Goal: Information Seeking & Learning: Learn about a topic

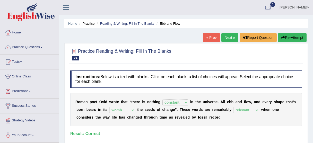
select select "constant"
select select "womb"
select select "relevant"
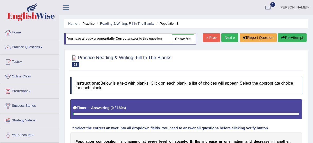
select select "delay"
select select "variations"
select select "tremendous"
select select "primary"
select select "shortages"
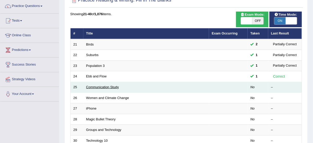
click at [95, 87] on link "Communication Study" at bounding box center [102, 87] width 33 height 4
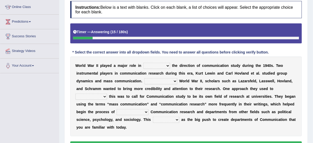
scroll to position [93, 0]
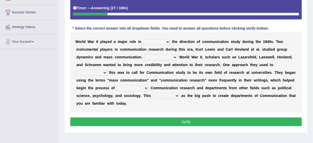
click at [155, 40] on select "shaping sharpening shunning shivering" at bounding box center [156, 42] width 27 height 6
select select "shaping"
click at [143, 39] on select "shaping sharpening shunning shivering" at bounding box center [156, 42] width 27 height 6
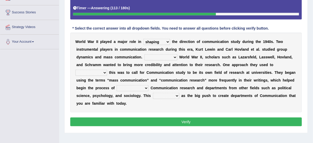
click at [169, 55] on select "Being followed To be followed Following Followed" at bounding box center [160, 57] width 33 height 6
select select "Following"
click at [144, 54] on select "Being followed To be followed Following Followed" at bounding box center [160, 57] width 33 height 6
click at [164, 57] on select "Being followed To be followed Following Followed" at bounding box center [160, 57] width 33 height 6
click at [163, 59] on select "Being followed To be followed Following Followed" at bounding box center [160, 57] width 33 height 6
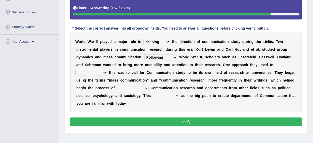
click at [107, 68] on div "W o r l d W a r I I p l a y e d a m a j o r r o l e i n shaping sharpening shun…" at bounding box center [186, 73] width 232 height 80
click at [107, 71] on b at bounding box center [108, 73] width 2 height 4
click at [103, 72] on select "accompany accomplish acknowledge accommodate" at bounding box center [91, 73] width 32 height 6
select select "accomplish"
click at [75, 70] on select "accompany accomplish acknowledge accommodate" at bounding box center [91, 73] width 32 height 6
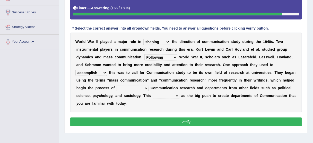
click at [132, 89] on select "discharging distinguishing disputing displaying" at bounding box center [133, 88] width 32 height 6
select select "discharging"
click at [117, 85] on select "discharging distinguishing disputing displaying" at bounding box center [133, 88] width 32 height 6
click at [160, 97] on select "served considered regarded provided" at bounding box center [166, 96] width 27 height 6
select select "considered"
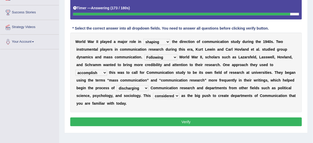
click at [153, 93] on select "served considered regarded provided" at bounding box center [166, 96] width 27 height 6
click at [140, 86] on select "discharging distinguishing disputing displaying" at bounding box center [133, 88] width 32 height 6
select select "disputing"
click at [117, 85] on select "discharging distinguishing disputing displaying" at bounding box center [133, 88] width 32 height 6
click at [132, 85] on select "discharging distinguishing disputing displaying" at bounding box center [133, 88] width 32 height 6
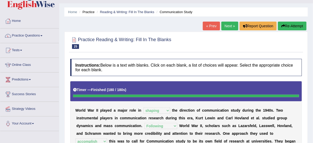
scroll to position [0, 0]
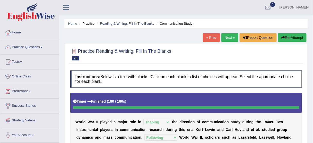
click at [223, 37] on link "Next »" at bounding box center [229, 37] width 17 height 9
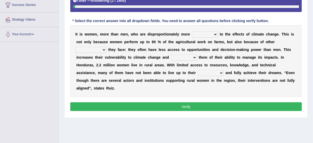
scroll to position [103, 0]
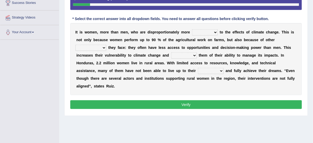
click at [195, 29] on select "defensive beatable vulnerable defective" at bounding box center [205, 32] width 26 height 6
click at [192, 29] on select "defensive beatable vulnerable defective" at bounding box center [205, 32] width 26 height 6
click at [204, 31] on select "defensive beatable vulnerable defective" at bounding box center [205, 32] width 26 height 6
select select "defensive"
click at [192, 29] on select "defensive beatable vulnerable defective" at bounding box center [205, 32] width 26 height 6
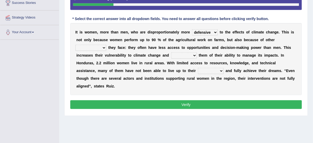
click at [200, 30] on select "defensive beatable vulnerable defective" at bounding box center [205, 32] width 26 height 6
click at [129, 46] on b "h" at bounding box center [130, 48] width 2 height 4
click at [100, 47] on select "chances challenges awkwardness changes" at bounding box center [90, 48] width 31 height 6
select select "challenges"
click at [75, 45] on select "chances challenges awkwardness changes" at bounding box center [90, 48] width 31 height 6
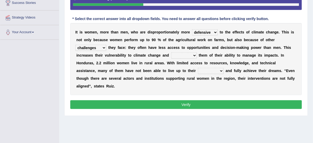
click at [202, 29] on select "defensive beatable vulnerable defective" at bounding box center [205, 32] width 26 height 6
click at [192, 29] on select "defensive beatable vulnerable defective" at bounding box center [205, 32] width 26 height 6
click at [210, 31] on select "defensive beatable vulnerable defective" at bounding box center [205, 32] width 26 height 6
select select "defensive"
click at [192, 29] on select "defensive beatable vulnerable defective" at bounding box center [205, 32] width 26 height 6
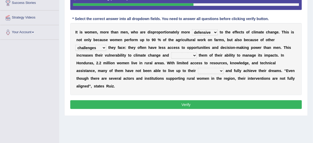
click at [187, 56] on select "deprives caprices deposits thrives" at bounding box center [184, 56] width 26 height 6
select select "thrives"
click at [171, 53] on select "deprives caprices deposits thrives" at bounding box center [184, 56] width 26 height 6
click at [198, 69] on select "endurance patience capacities publicity" at bounding box center [211, 71] width 26 height 6
click at [154, 86] on div "I t i s w o m e n , m o r e t h a n m e n , w h o a r e d i s p r o p o r t i o…" at bounding box center [186, 59] width 232 height 72
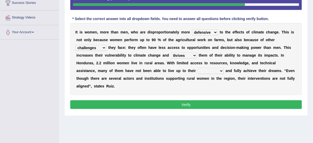
click at [198, 71] on select "endurance patience capacities publicity" at bounding box center [211, 71] width 26 height 6
select select "capacities"
click at [198, 68] on select "endurance patience capacities publicity" at bounding box center [211, 71] width 26 height 6
click at [198, 71] on select "endurance patience capacities publicity" at bounding box center [211, 71] width 26 height 6
click at [231, 87] on div "I t i s w o m e n , m o r e t h a n m e n , w h o a r e d i s p r o p o r t i o…" at bounding box center [186, 59] width 232 height 72
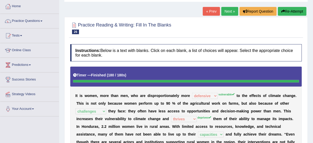
scroll to position [21, 0]
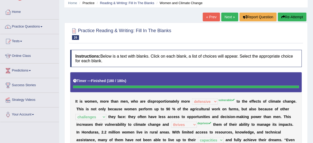
click at [289, 17] on button "Re-Attempt" at bounding box center [292, 17] width 29 height 9
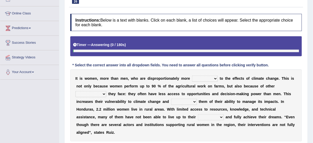
scroll to position [103, 0]
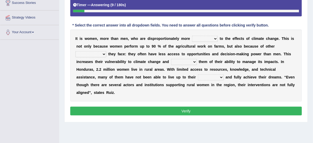
click at [204, 39] on select "defensive beatable vulnerable defective" at bounding box center [205, 39] width 26 height 6
select select "vulnerable"
click at [192, 36] on select "defensive beatable vulnerable defective" at bounding box center [205, 39] width 26 height 6
click at [102, 54] on select "chances challenges awkwardness changes" at bounding box center [90, 54] width 31 height 6
select select "challenges"
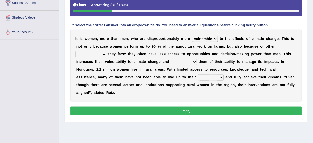
click at [75, 51] on select "chances challenges awkwardness changes" at bounding box center [90, 54] width 31 height 6
click at [181, 59] on select "deprives caprices deposits thrives" at bounding box center [184, 62] width 26 height 6
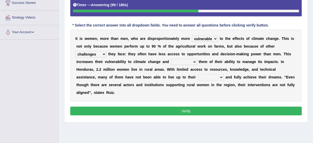
select select "deprives"
click at [171, 59] on select "deprives caprices deposits thrives" at bounding box center [184, 62] width 26 height 6
click at [198, 77] on select "endurance patience capacities publicity" at bounding box center [211, 77] width 26 height 6
select select "capacities"
click at [198, 74] on select "endurance patience capacities publicity" at bounding box center [211, 77] width 26 height 6
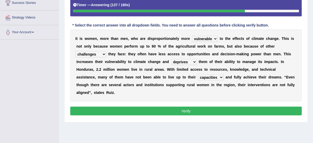
click at [198, 78] on select "endurance patience capacities publicity" at bounding box center [211, 77] width 26 height 6
click at [201, 112] on button "Verify" at bounding box center [186, 111] width 232 height 9
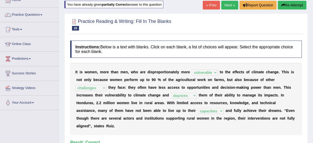
scroll to position [21, 0]
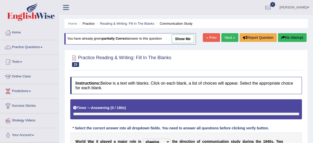
select select "shaping"
select select "Following"
select select "accomplish"
select select "disputing"
select select "considered"
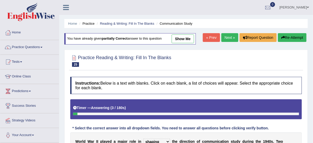
click at [231, 40] on link "Next »" at bounding box center [229, 37] width 17 height 9
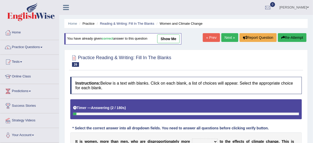
click at [229, 32] on div "Home Practice Reading & Writing: Fill In The Blanks Women and Climate Change Yo…" at bounding box center [186, 128] width 254 height 257
click at [227, 37] on link "Next »" at bounding box center [229, 37] width 17 height 9
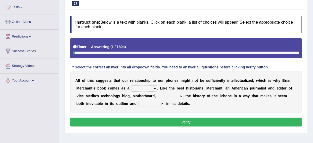
scroll to position [62, 0]
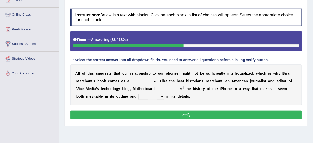
click at [145, 80] on select "privilege relief demotion flash" at bounding box center [145, 81] width 26 height 6
click at [132, 78] on select "privilege relief demotion flash" at bounding box center [145, 81] width 26 height 6
click at [138, 80] on select "privilege relief demotion flash" at bounding box center [145, 81] width 26 height 6
select select "relief"
click at [132, 78] on select "privilege relief demotion flash" at bounding box center [145, 81] width 26 height 6
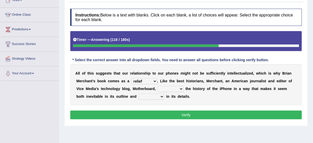
click at [166, 88] on select "enriches unpacks detours contorts" at bounding box center [171, 89] width 26 height 6
select select "enriches"
click at [158, 86] on select "enriches unpacks detours contorts" at bounding box center [171, 89] width 26 height 6
click at [142, 96] on select "surprises surprised surprising surprise" at bounding box center [151, 97] width 26 height 6
click at [138, 94] on select "surprises surprised surprising surprise" at bounding box center [151, 97] width 26 height 6
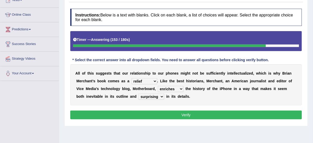
click at [143, 96] on select "surprises surprised surprising surprise" at bounding box center [151, 97] width 26 height 6
select select "surprises"
click at [138, 94] on select "surprises surprised surprising surprise" at bounding box center [151, 97] width 26 height 6
click at [140, 98] on select "surprises surprised surprising surprise" at bounding box center [151, 97] width 26 height 6
click at [144, 81] on select "privilege relief demotion flash" at bounding box center [145, 81] width 26 height 6
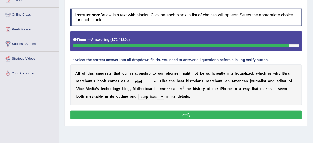
click at [144, 81] on select "privilege relief demotion flash" at bounding box center [145, 81] width 26 height 6
select select "flash"
click at [132, 78] on select "privilege relief demotion flash" at bounding box center [145, 81] width 26 height 6
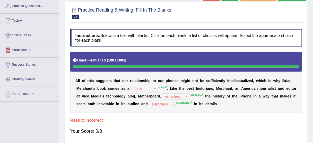
scroll to position [21, 0]
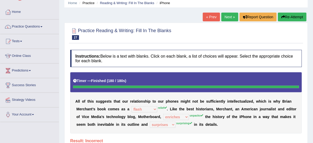
click at [290, 15] on button "Re-Attempt" at bounding box center [292, 17] width 29 height 9
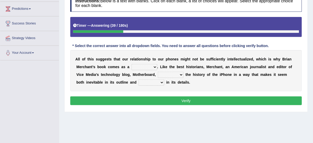
click at [147, 66] on select "privilege relief demotion flash" at bounding box center [145, 67] width 26 height 6
select select "relief"
click at [132, 64] on select "privilege relief demotion flash" at bounding box center [145, 67] width 26 height 6
click at [172, 76] on select "enriches unpacks detours contorts" at bounding box center [171, 75] width 26 height 6
click at [139, 89] on div "A l l o f t h i s s u g g e s t s t h a t o u r r e l a t i o n s h i p t o o u…" at bounding box center [186, 70] width 232 height 41
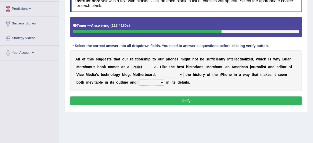
click at [171, 73] on select "enriches unpacks detours contorts" at bounding box center [171, 75] width 26 height 6
select select "unpacks"
click at [158, 72] on select "enriches unpacks detours contorts" at bounding box center [171, 75] width 26 height 6
click at [148, 80] on select "surprises surprised surprising surprise" at bounding box center [151, 83] width 26 height 6
select select "surprising"
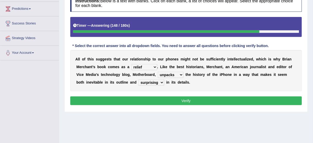
click at [138, 80] on select "surprises surprised surprising surprise" at bounding box center [151, 83] width 26 height 6
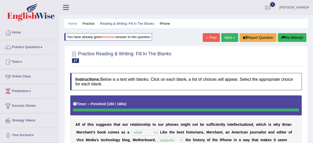
click at [225, 37] on link "Next »" at bounding box center [229, 37] width 17 height 9
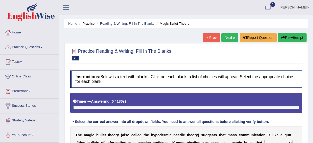
click at [27, 48] on link "Practice Questions" at bounding box center [29, 46] width 59 height 13
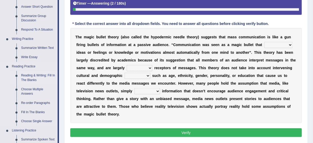
scroll to position [124, 0]
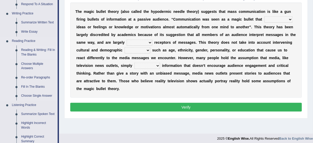
click at [33, 53] on link "Reading & Writing: Fill In The Blanks" at bounding box center [38, 53] width 39 height 14
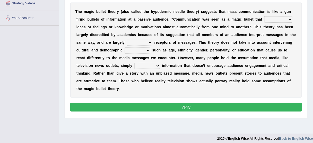
scroll to position [127, 0]
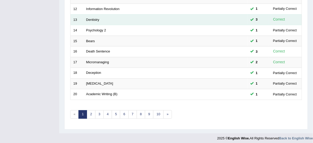
scroll to position [195, 0]
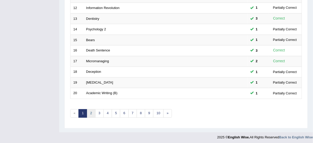
click at [89, 112] on link "2" at bounding box center [91, 113] width 8 height 8
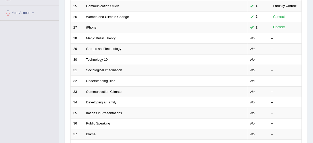
scroll to position [124, 0]
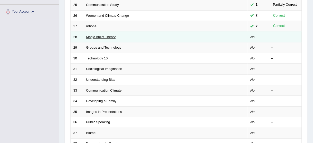
click at [96, 35] on link "Magic Bullet Theory" at bounding box center [101, 37] width 30 height 4
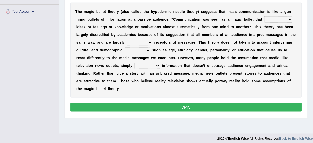
scroll to position [103, 0]
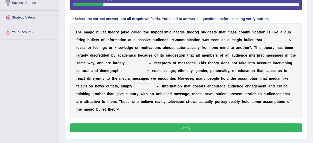
click at [264, 40] on select "transported translated transferred transformed" at bounding box center [278, 40] width 28 height 6
select select "transferred"
click at [264, 37] on select "transported translated transferred transformed" at bounding box center [278, 40] width 28 height 6
click at [276, 40] on select "transported translated transferred transformed" at bounding box center [278, 40] width 28 height 6
click at [144, 64] on select "negative active positive passive" at bounding box center [140, 63] width 26 height 6
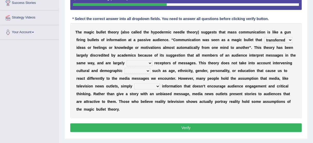
select select "negative"
click at [127, 60] on select "negative active positive passive" at bounding box center [140, 63] width 26 height 6
click at [140, 60] on select "negative active positive passive" at bounding box center [140, 63] width 26 height 6
click at [140, 68] on select "variables varies varieties variations" at bounding box center [138, 71] width 26 height 6
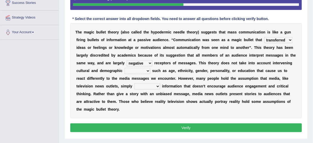
select select "variables"
click at [125, 68] on select "variables varies varieties variations" at bounding box center [138, 71] width 26 height 6
click at [138, 70] on select "variables varies varieties variations" at bounding box center [138, 71] width 26 height 6
click at [144, 87] on select "respond resume release request" at bounding box center [147, 86] width 26 height 6
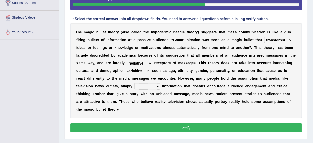
select select "release"
click at [134, 83] on select "respond resume release request" at bounding box center [147, 86] width 26 height 6
click at [145, 63] on select "negative active positive passive" at bounding box center [140, 63] width 26 height 6
click at [127, 60] on select "negative active positive passive" at bounding box center [140, 63] width 26 height 6
click at [138, 60] on select "negative active positive passive" at bounding box center [140, 63] width 26 height 6
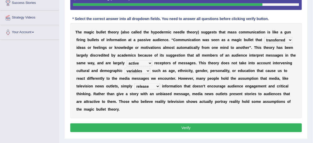
click at [183, 87] on b at bounding box center [183, 86] width 2 height 4
click at [136, 63] on select "negative active positive passive" at bounding box center [140, 63] width 26 height 6
select select "passive"
click at [127, 60] on select "negative active positive passive" at bounding box center [140, 63] width 26 height 6
click at [149, 127] on button "Verify" at bounding box center [186, 128] width 232 height 9
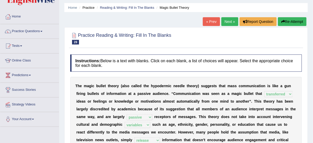
scroll to position [0, 0]
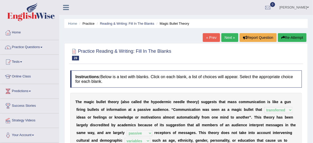
click at [227, 38] on link "Next »" at bounding box center [229, 37] width 17 height 9
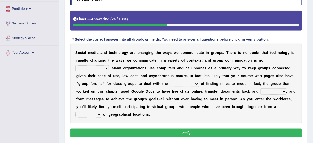
click at [101, 66] on select "exception exemplification extradition excursion" at bounding box center [91, 68] width 33 height 6
select select "exemplification"
click at [75, 65] on select "exception exemplification extradition excursion" at bounding box center [91, 68] width 33 height 6
click at [93, 67] on select "exception exemplification extradition excursion" at bounding box center [91, 68] width 33 height 6
click at [137, 73] on div "S o c i a l m e d i a a n d t e c h n o l o g y a r e c h a n g i n g t h e w a…" at bounding box center [186, 84] width 232 height 80
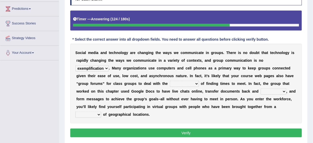
click at [187, 83] on select "localities liabilities complexities causalities" at bounding box center [184, 84] width 29 height 6
select select "liabilities"
click at [170, 81] on select "localities liabilities complexities causalities" at bounding box center [184, 84] width 29 height 6
click at [259, 90] on b at bounding box center [260, 91] width 2 height 4
click at [269, 90] on select "fill forth toward beyond" at bounding box center [274, 92] width 26 height 6
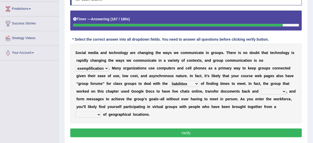
select select "toward"
click at [261, 89] on select "fill forth toward beyond" at bounding box center [274, 92] width 26 height 6
click at [93, 114] on select "form variety kind variation" at bounding box center [88, 115] width 26 height 6
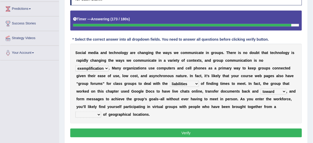
select select "variety"
click at [75, 112] on select "form variety kind variation" at bounding box center [88, 115] width 26 height 6
click at [90, 112] on select "form variety kind variation" at bounding box center [88, 115] width 26 height 6
